Goal: Transaction & Acquisition: Purchase product/service

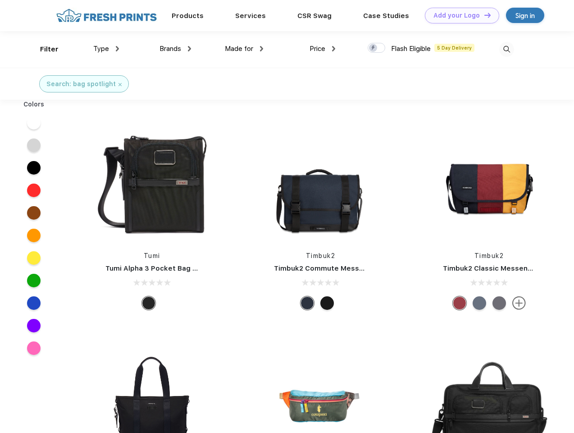
scroll to position [0, 0]
click at [459, 15] on link "Add your Logo Design Tool" at bounding box center [462, 16] width 74 height 16
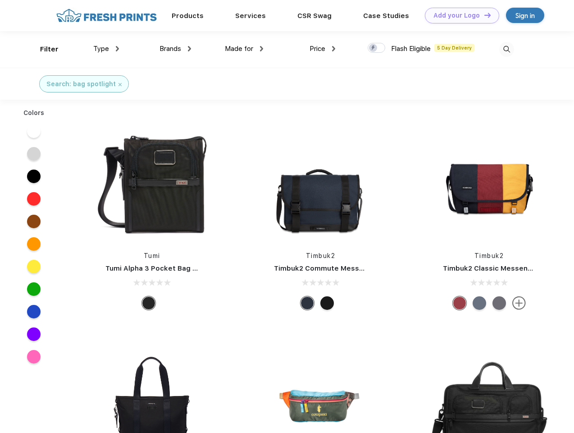
click at [0, 0] on div "Design Tool" at bounding box center [0, 0] width 0 height 0
click at [483, 15] on link "Add your Logo Design Tool" at bounding box center [462, 16] width 74 height 16
click at [43, 49] on div "Filter" at bounding box center [49, 49] width 18 height 10
click at [106, 49] on span "Type" at bounding box center [101, 49] width 16 height 8
click at [175, 49] on span "Brands" at bounding box center [171, 49] width 22 height 8
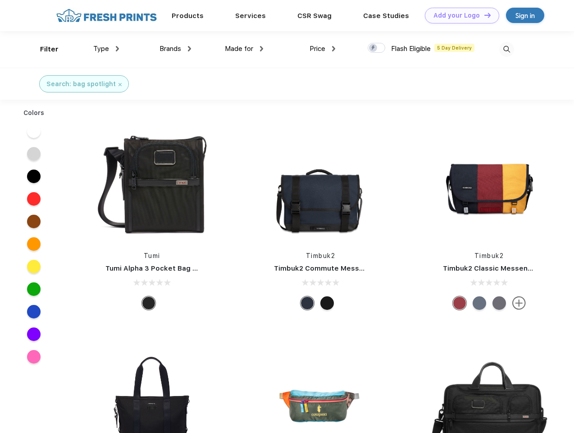
click at [244, 49] on span "Made for" at bounding box center [239, 49] width 28 height 8
click at [323, 49] on span "Price" at bounding box center [318, 49] width 16 height 8
click at [377, 48] on div at bounding box center [377, 48] width 18 height 10
click at [374, 48] on input "checkbox" at bounding box center [371, 45] width 6 height 6
click at [506, 49] on img at bounding box center [506, 49] width 15 height 15
